Goal: Check status: Check status

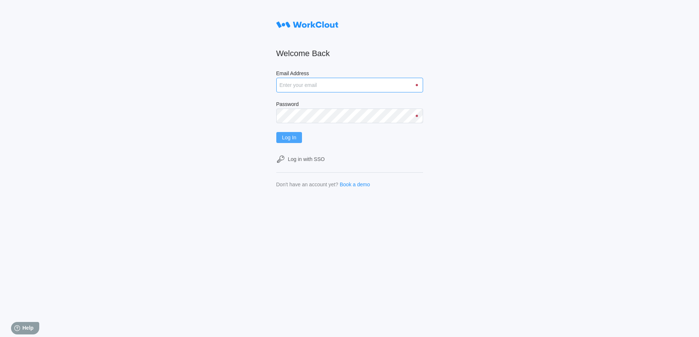
type input "hley@nationalmetalwares.com"
click at [292, 139] on span "Log In" at bounding box center [289, 137] width 14 height 5
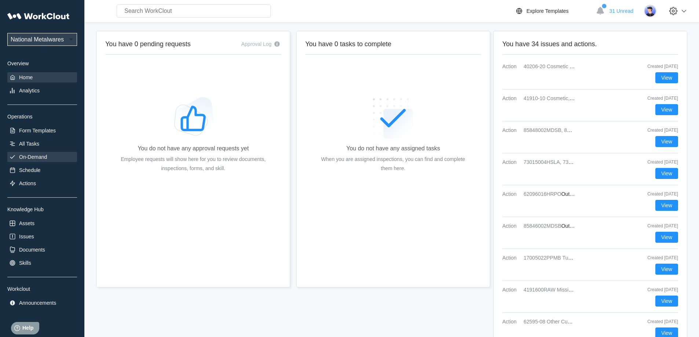
click at [30, 155] on div "On-Demand" at bounding box center [33, 157] width 28 height 6
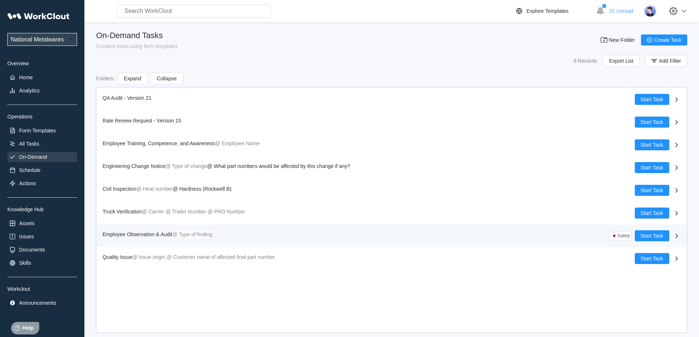
click at [153, 234] on span "Employee Observation & Audit" at bounding box center [138, 234] width 70 height 6
click at [144, 233] on span "Employee Observation & Audit" at bounding box center [138, 234] width 70 height 6
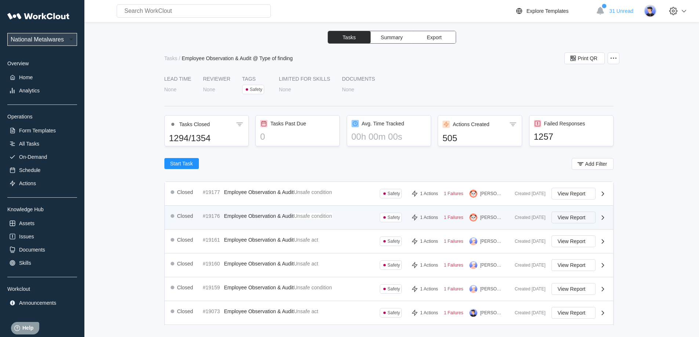
click at [573, 217] on span "View Report" at bounding box center [571, 217] width 28 height 5
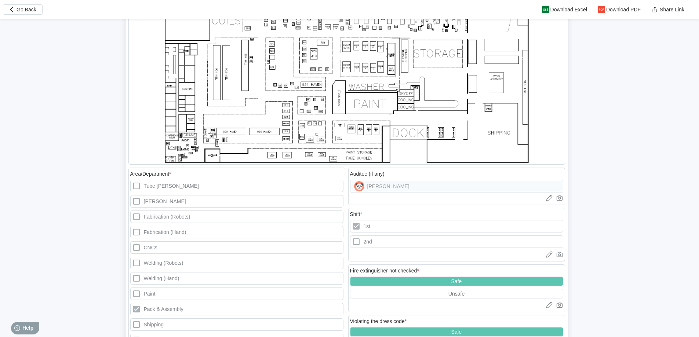
scroll to position [542, 0]
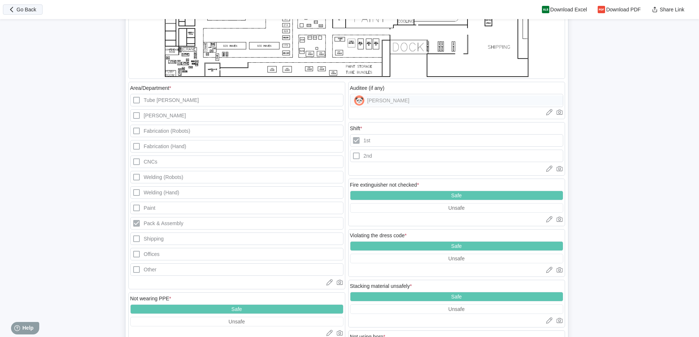
click at [22, 10] on span "Go Back" at bounding box center [27, 9] width 20 height 5
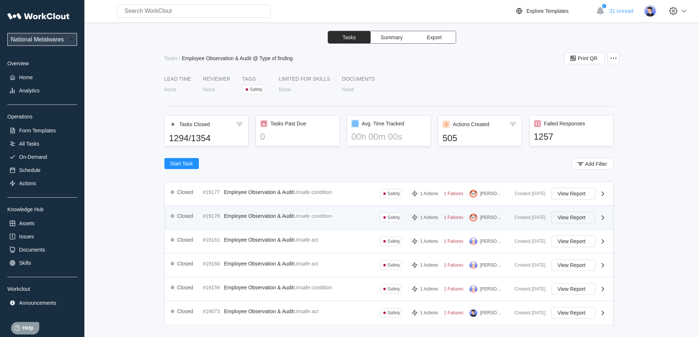
click at [559, 217] on span "View Report" at bounding box center [571, 217] width 28 height 5
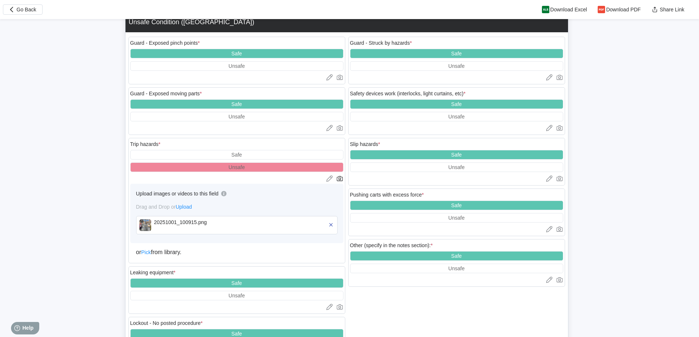
scroll to position [1422, 0]
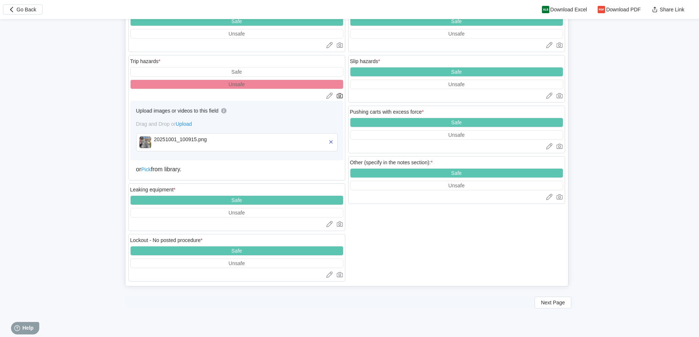
click at [145, 143] on img at bounding box center [145, 142] width 12 height 12
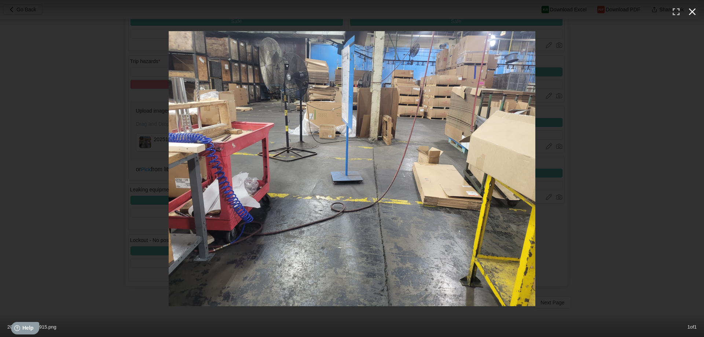
click at [692, 10] on icon "button" at bounding box center [693, 12] width 12 height 12
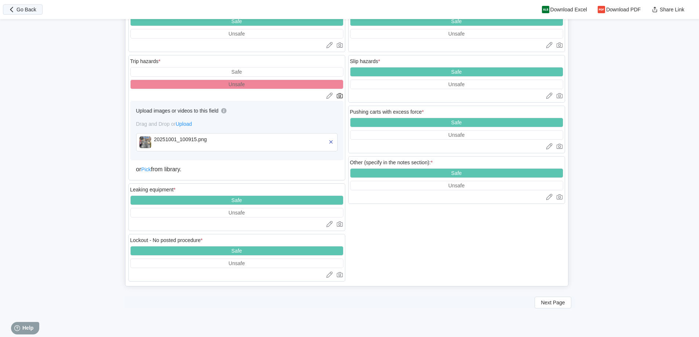
click at [26, 10] on span "Go Back" at bounding box center [27, 9] width 20 height 5
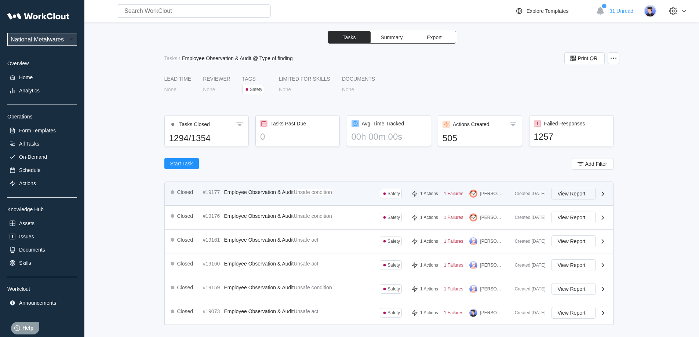
click at [561, 193] on span "View Report" at bounding box center [571, 193] width 28 height 5
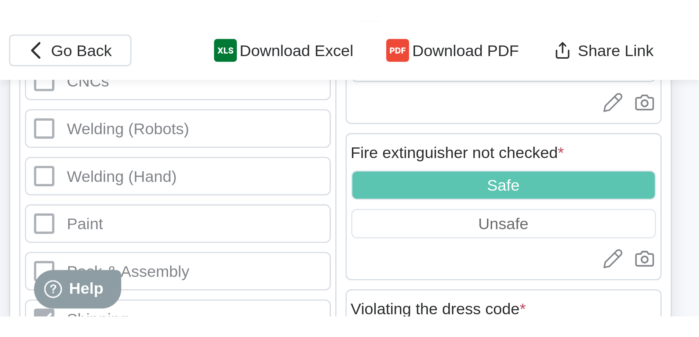
scroll to position [684, 0]
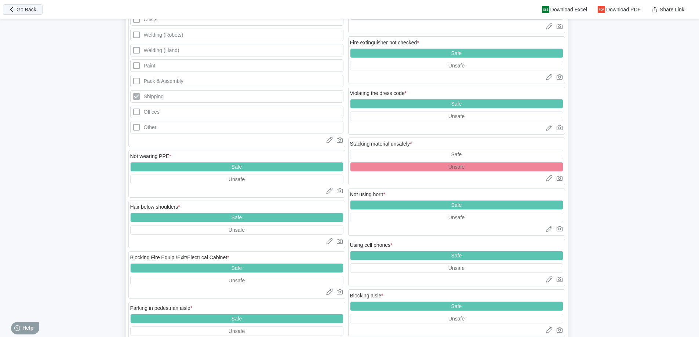
click at [26, 8] on span "Go Back" at bounding box center [27, 9] width 20 height 5
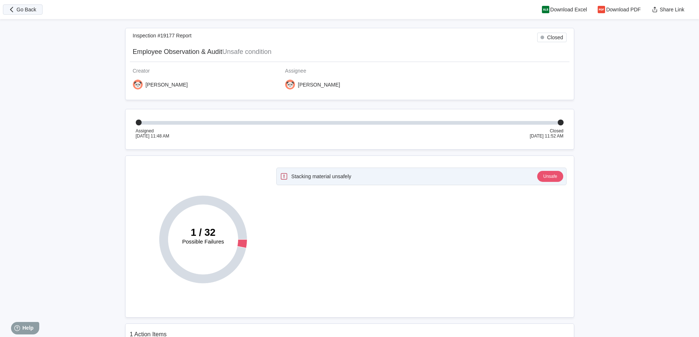
click at [27, 8] on span "Go Back" at bounding box center [27, 9] width 20 height 5
